Goal: Information Seeking & Learning: Learn about a topic

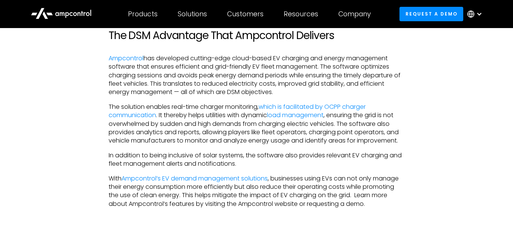
scroll to position [1768, 0]
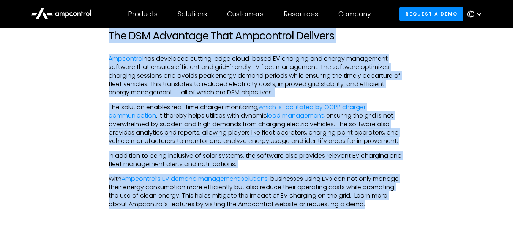
drag, startPoint x: 111, startPoint y: 42, endPoint x: 370, endPoint y: 213, distance: 310.2
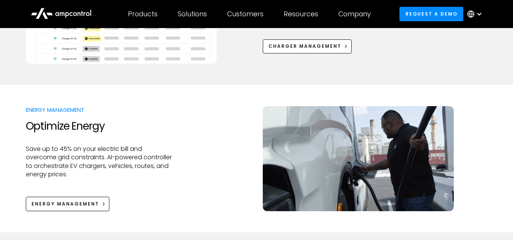
scroll to position [508, 0]
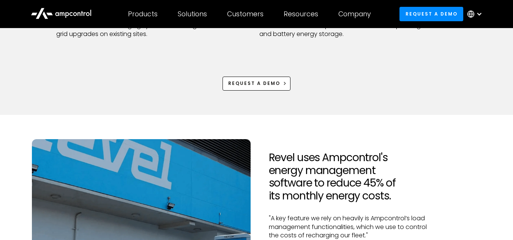
scroll to position [504, 0]
